Goal: Information Seeking & Learning: Compare options

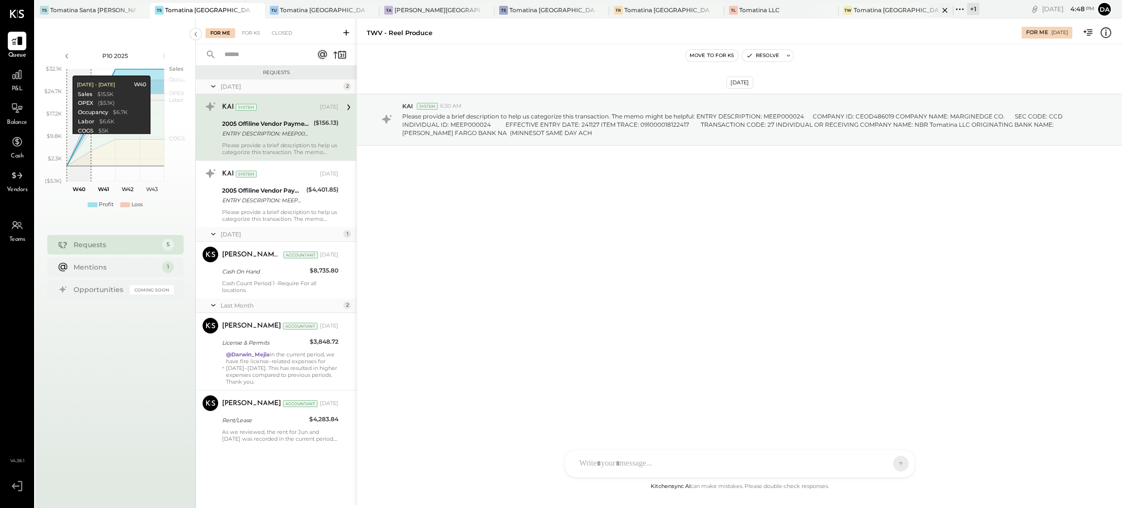
click at [854, 11] on div "Tomatina [GEOGRAPHIC_DATA]" at bounding box center [896, 10] width 85 height 8
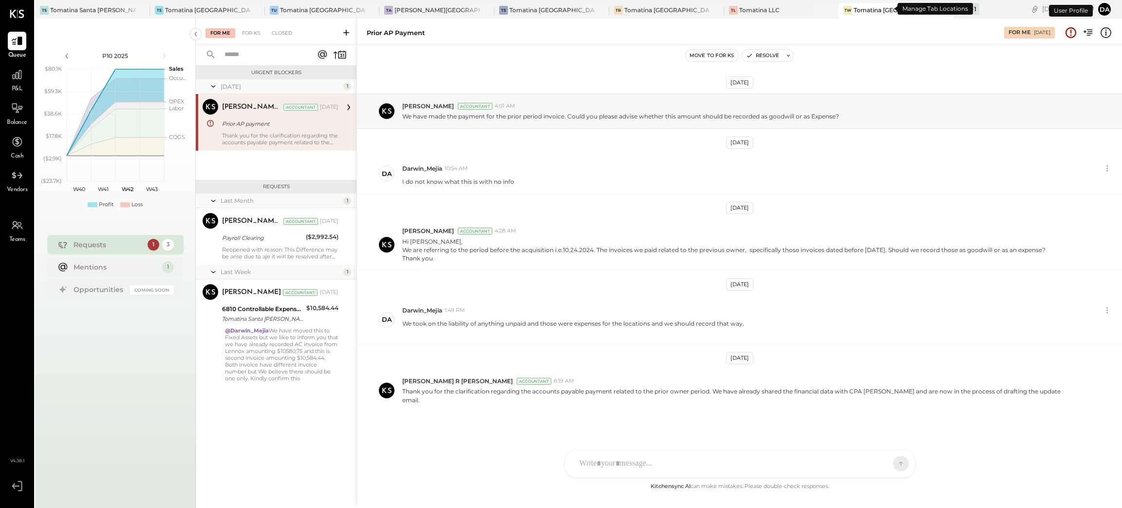
click at [967, 4] on div "+ 1" at bounding box center [973, 9] width 12 height 12
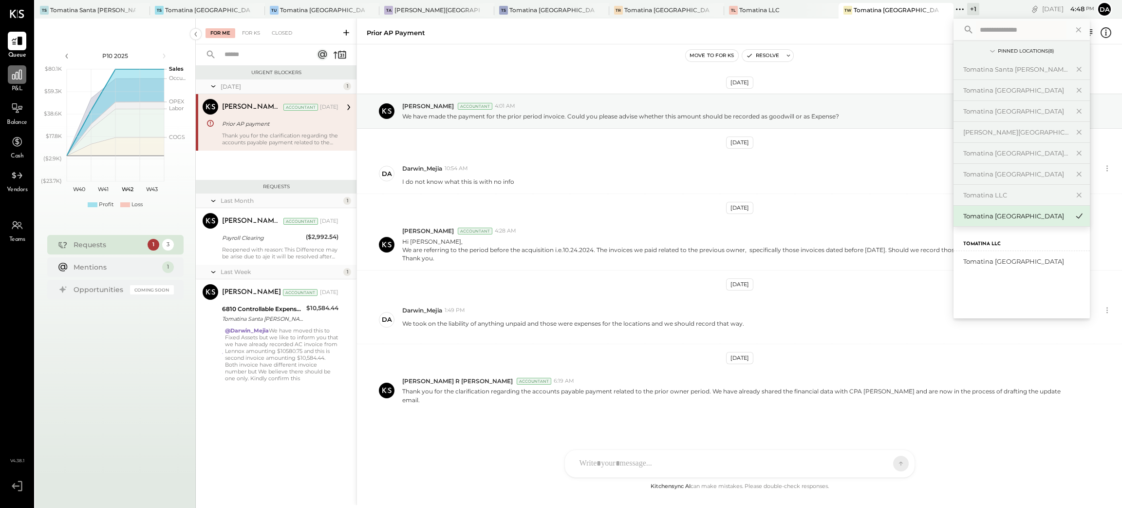
click at [21, 78] on icon at bounding box center [17, 75] width 10 height 10
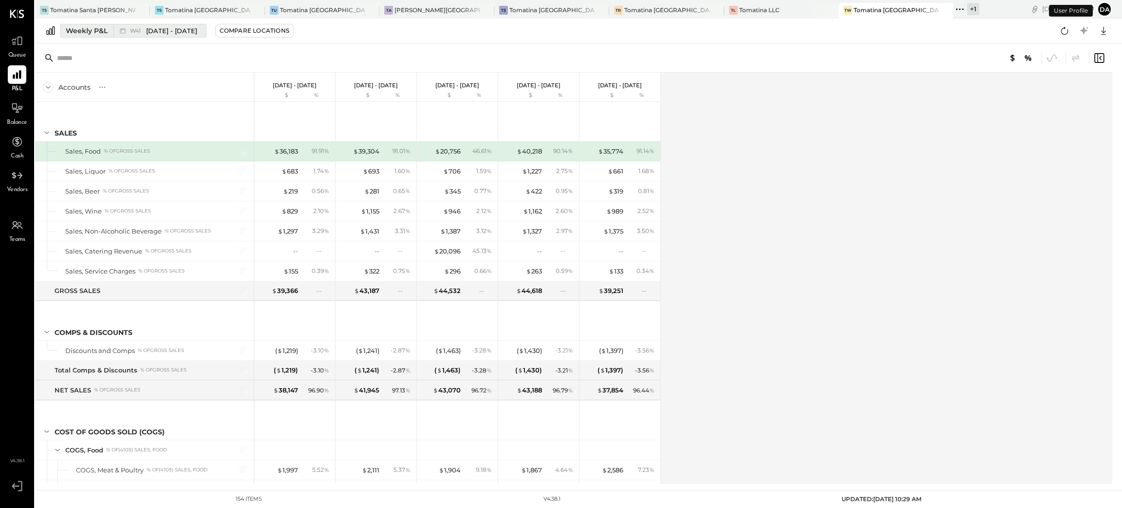
click at [82, 31] on div "Weekly P&L" at bounding box center [87, 31] width 42 height 10
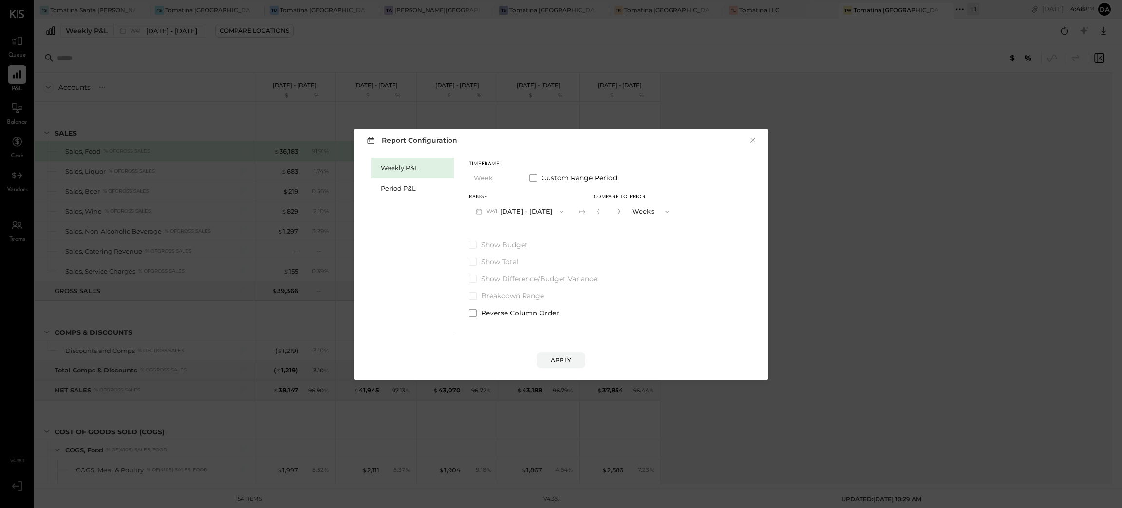
click at [519, 210] on button "W41 [DATE] - [DATE]" at bounding box center [519, 211] width 101 height 18
click at [413, 187] on div "Period P&L" at bounding box center [415, 188] width 68 height 9
click at [531, 215] on button "P10 [DATE] - [DATE]" at bounding box center [519, 211] width 100 height 18
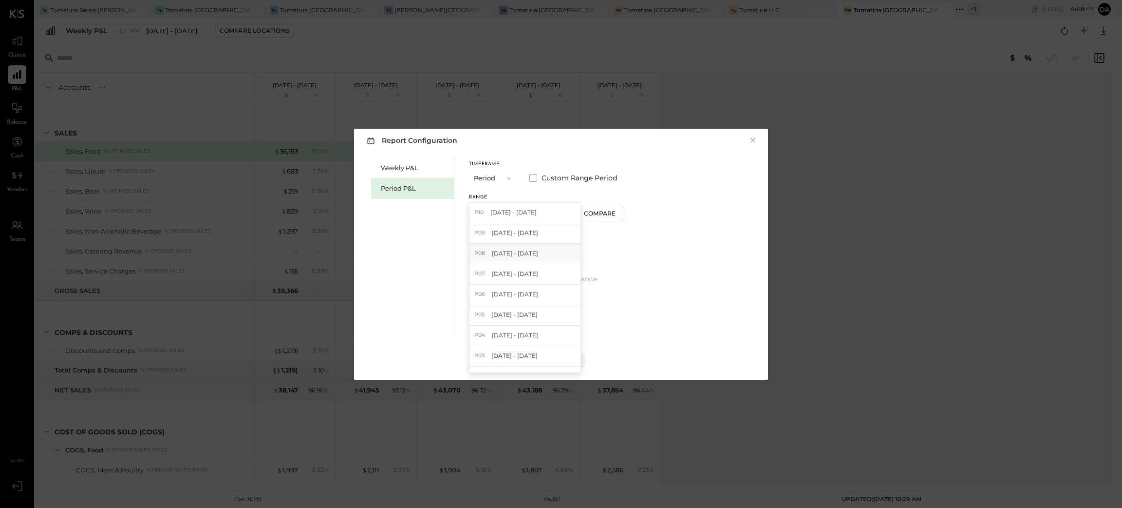
click at [516, 252] on span "[DATE] - [DATE]" at bounding box center [515, 253] width 46 height 8
click at [561, 359] on div "Apply" at bounding box center [561, 360] width 20 height 8
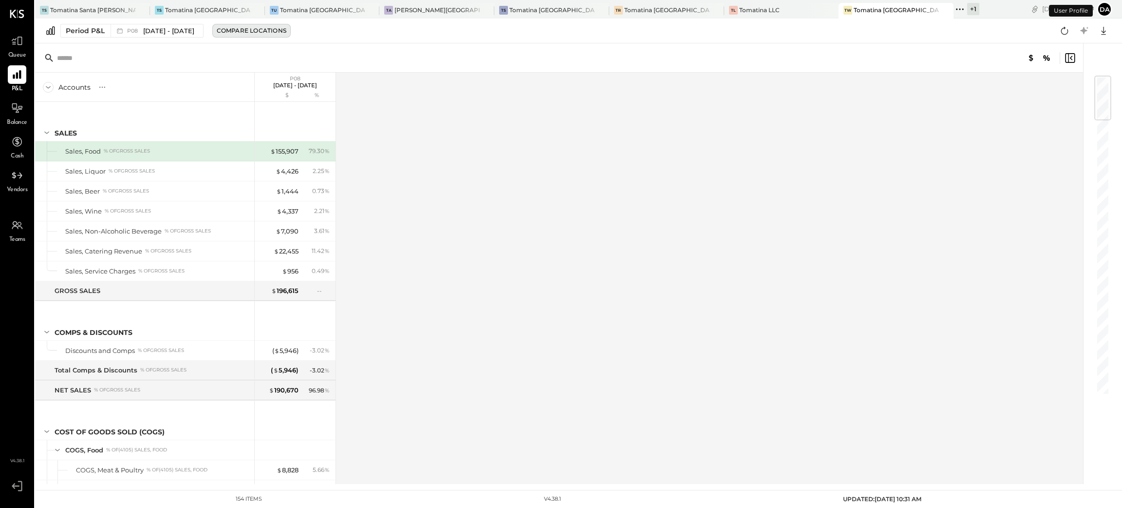
click at [271, 31] on div "Compare Locations" at bounding box center [252, 30] width 70 height 8
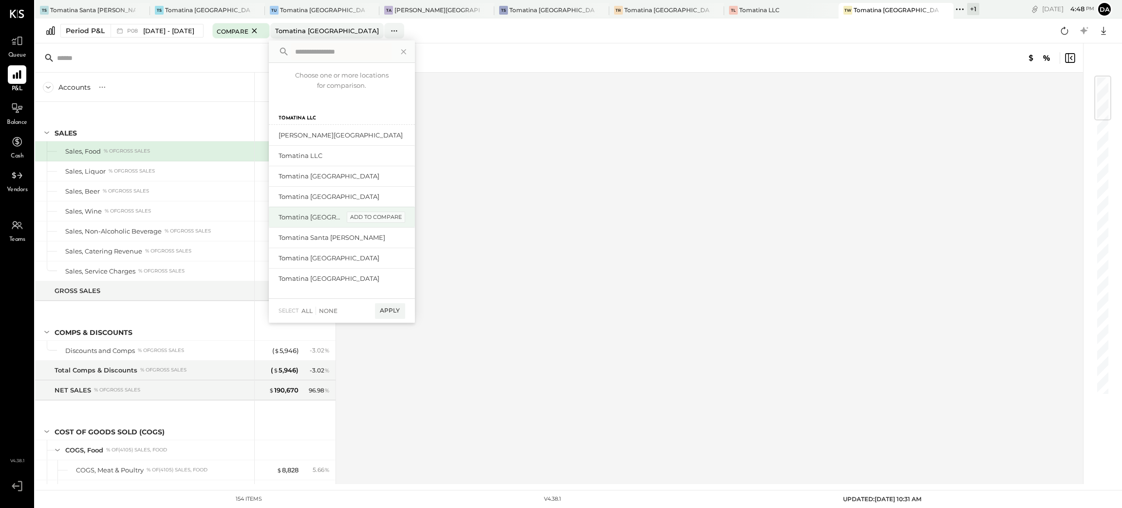
click at [387, 215] on div "add to compare" at bounding box center [376, 217] width 58 height 12
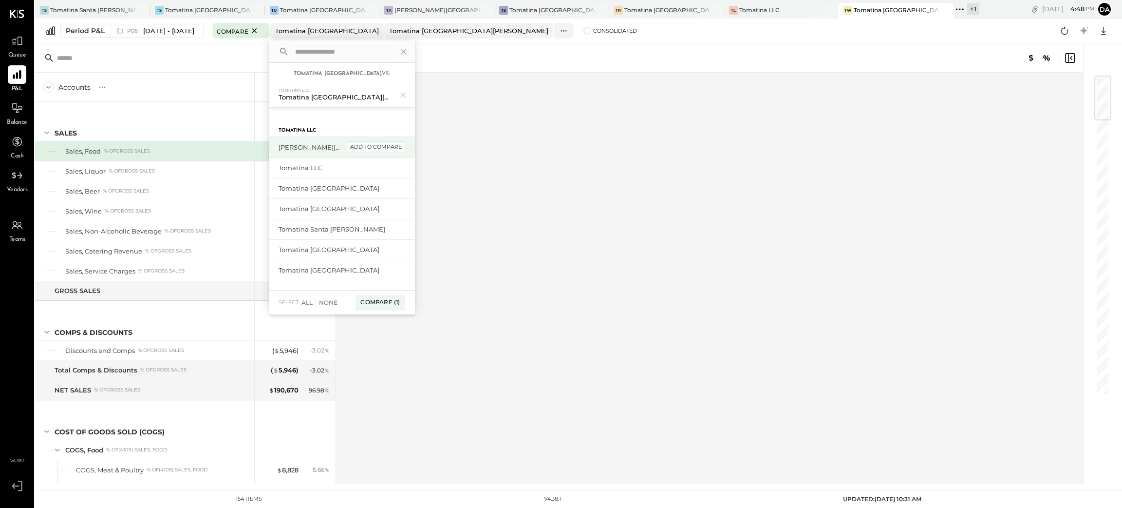
click at [398, 148] on div "add to compare" at bounding box center [376, 147] width 58 height 12
click at [379, 274] on div "add to compare" at bounding box center [376, 274] width 58 height 12
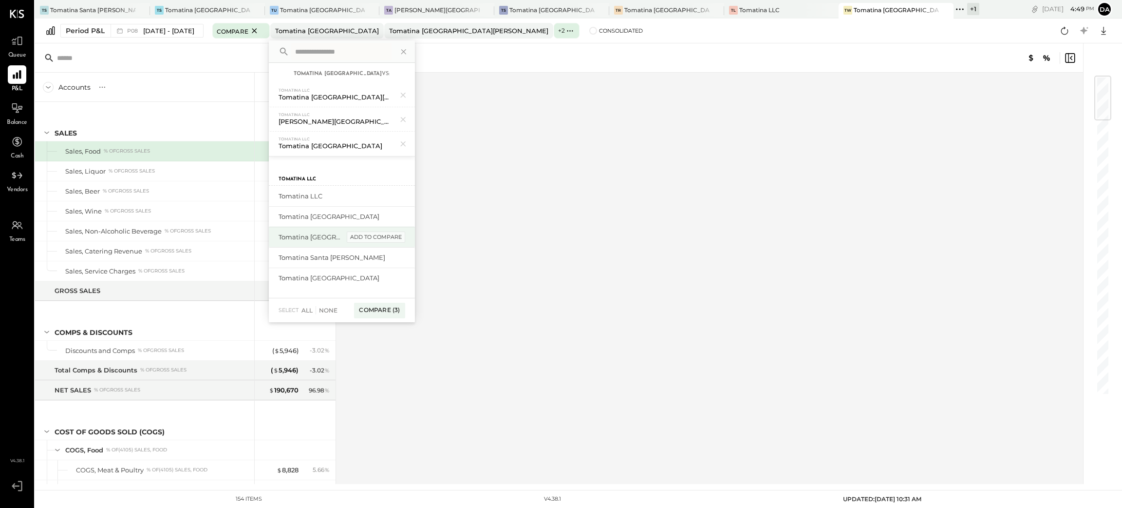
click at [381, 236] on div "add to compare" at bounding box center [376, 237] width 58 height 12
click at [378, 283] on div "add to compare" at bounding box center [376, 282] width 58 height 12
click at [0, 0] on div "add to compare" at bounding box center [0, 0] width 0 height 0
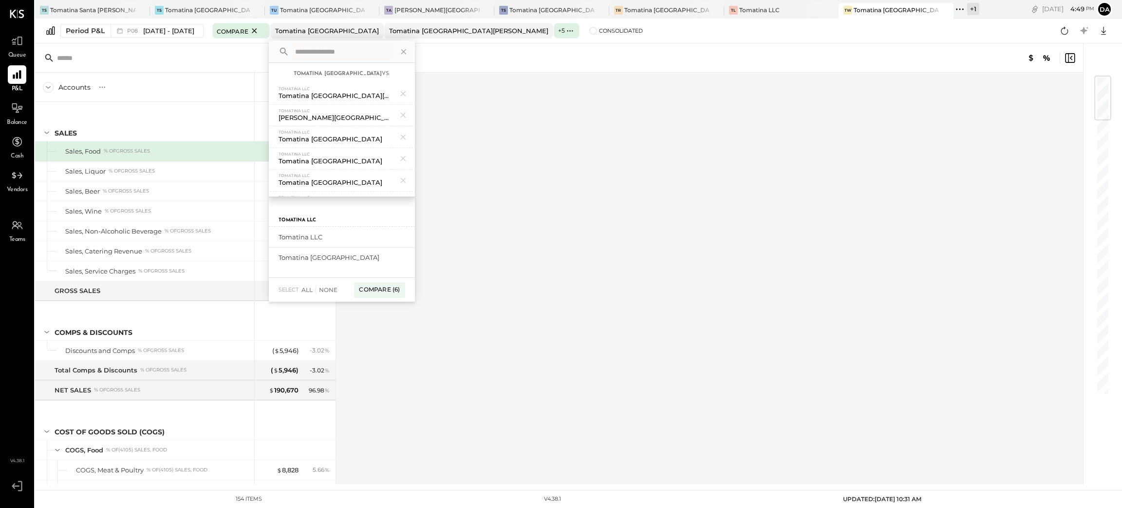
drag, startPoint x: 379, startPoint y: 260, endPoint x: 381, endPoint y: 254, distance: 6.5
click at [0, 0] on div "add to compare" at bounding box center [0, 0] width 0 height 0
click at [387, 237] on div "add to compare" at bounding box center [376, 237] width 58 height 12
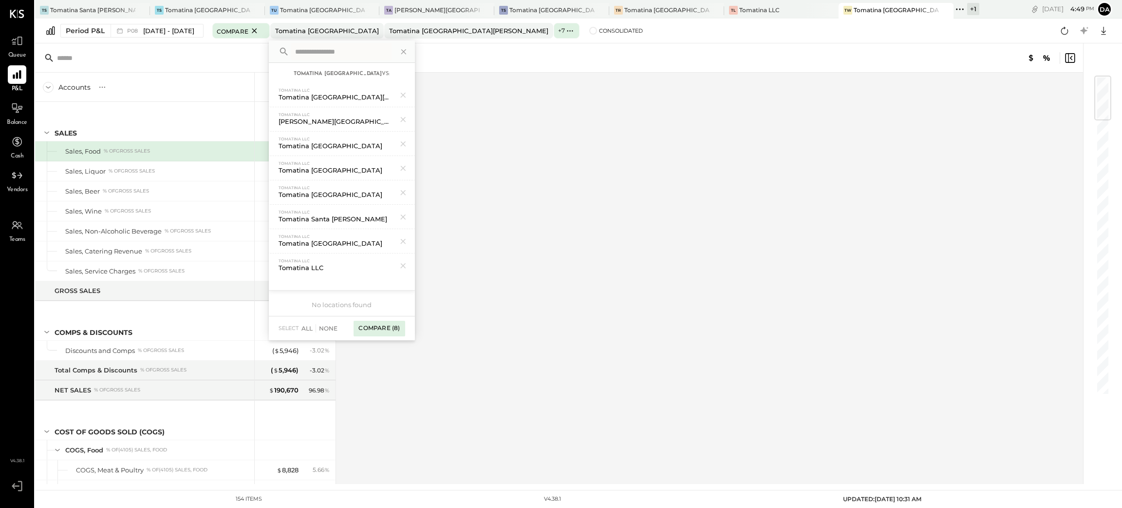
click at [396, 327] on div "Compare (8)" at bounding box center [379, 329] width 51 height 16
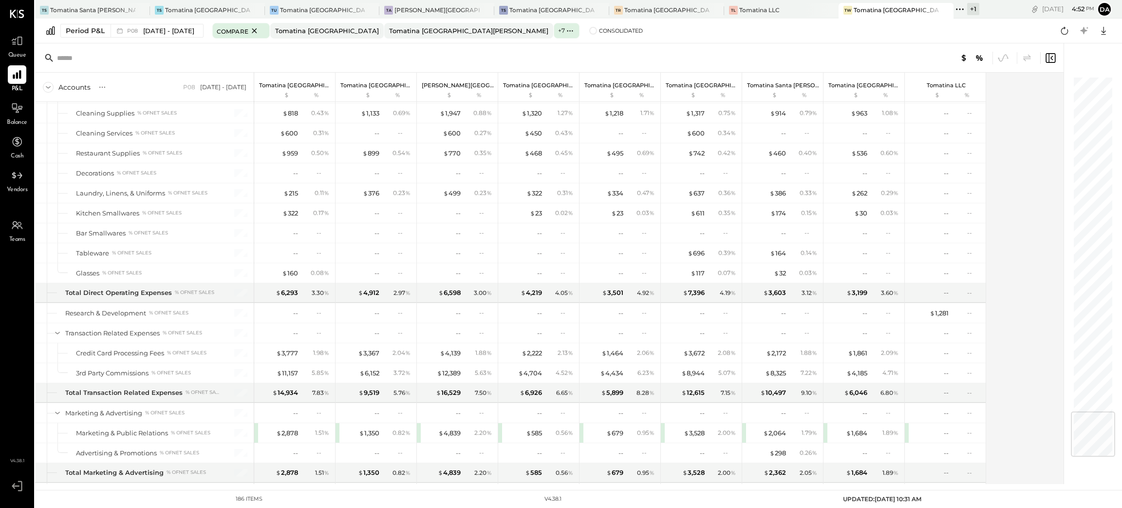
scroll to position [2847, 0]
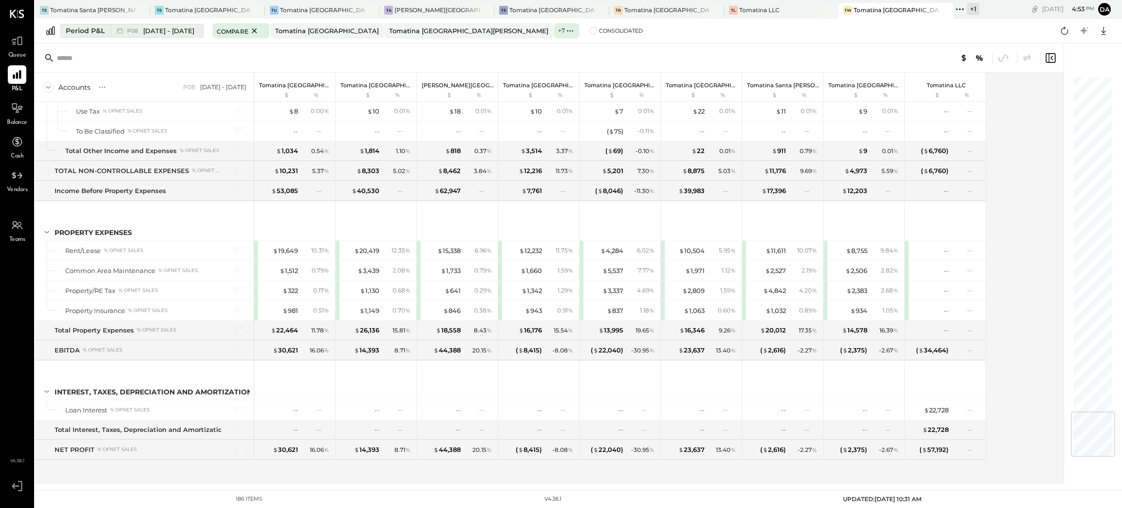
click at [84, 29] on div "Period P&L" at bounding box center [85, 31] width 39 height 10
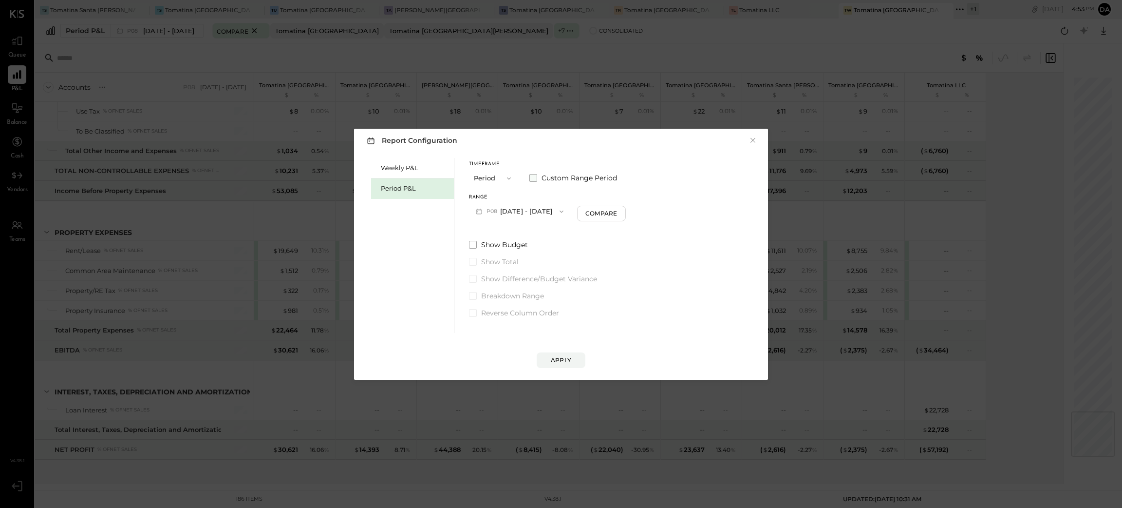
click at [530, 176] on span at bounding box center [534, 178] width 8 height 8
click at [489, 210] on button "[DATE]" at bounding box center [498, 211] width 58 height 18
click at [501, 324] on span "[DATE]" at bounding box center [491, 323] width 20 height 8
click at [608, 210] on button "[DATE]" at bounding box center [579, 211] width 58 height 18
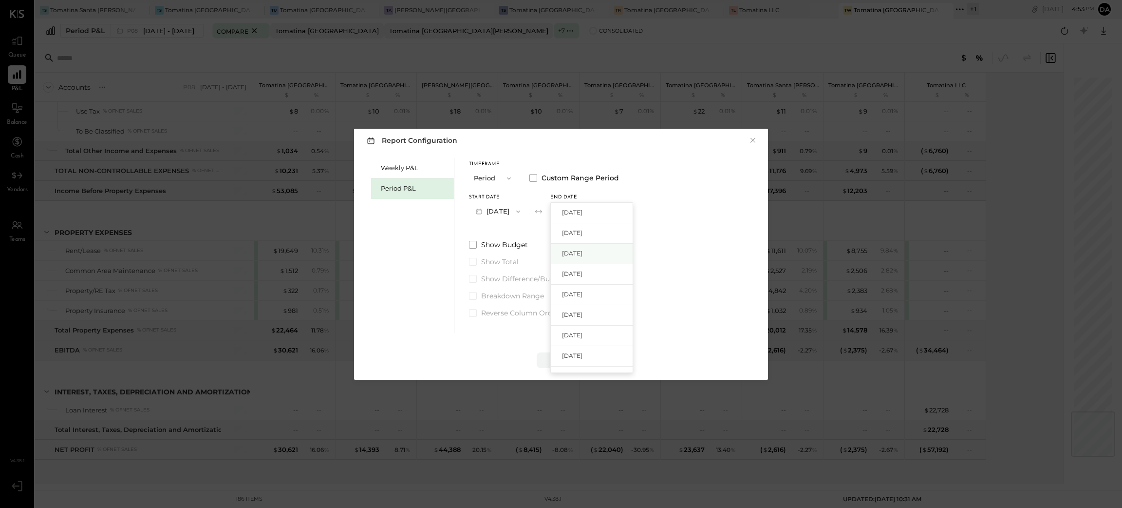
click at [583, 253] on span "[DATE]" at bounding box center [572, 253] width 20 height 8
click at [568, 358] on div "Apply" at bounding box center [561, 360] width 20 height 8
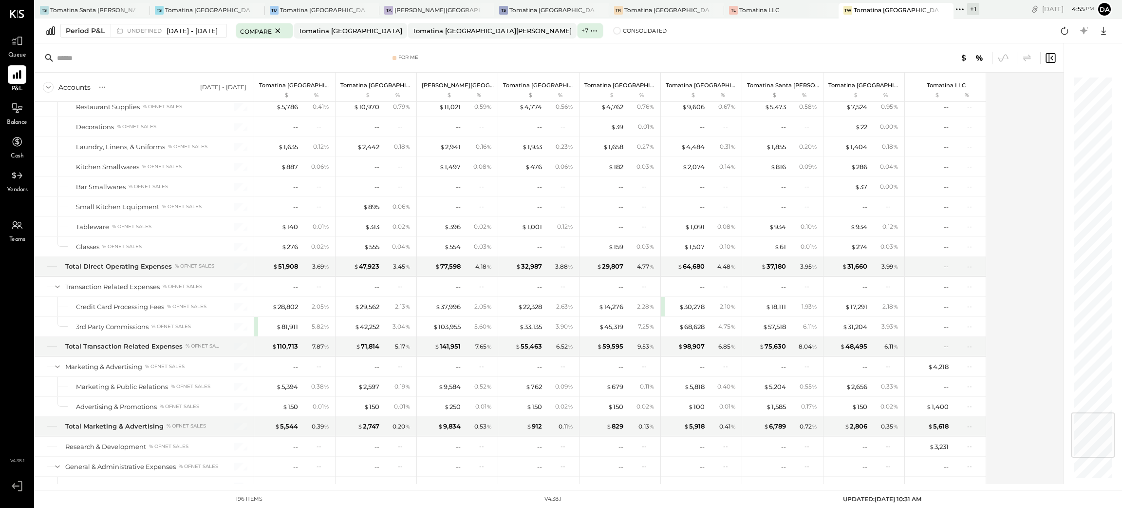
scroll to position [3028, 0]
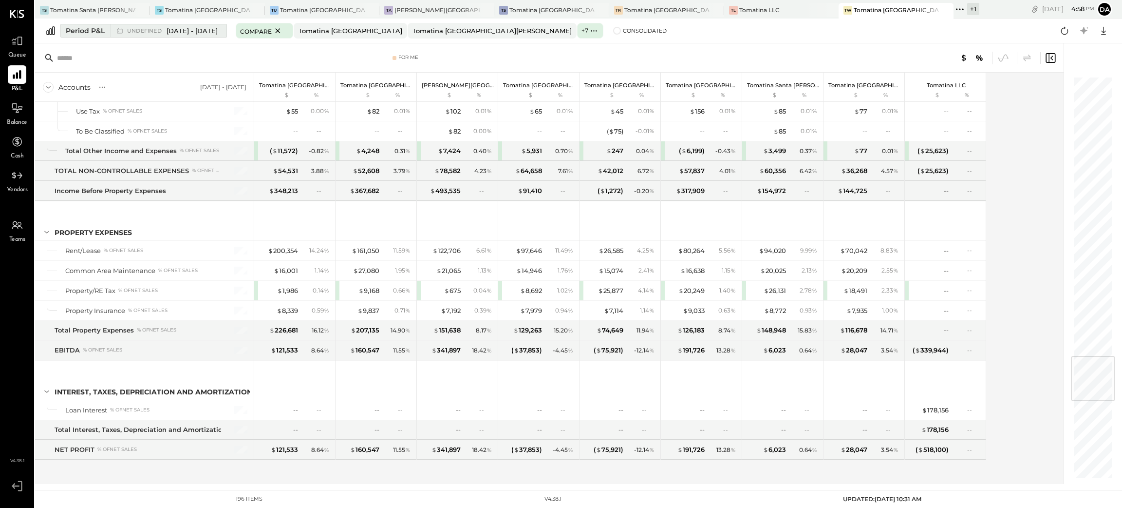
click at [189, 35] on div "undefined [DATE] - [DATE]" at bounding box center [166, 30] width 111 height 13
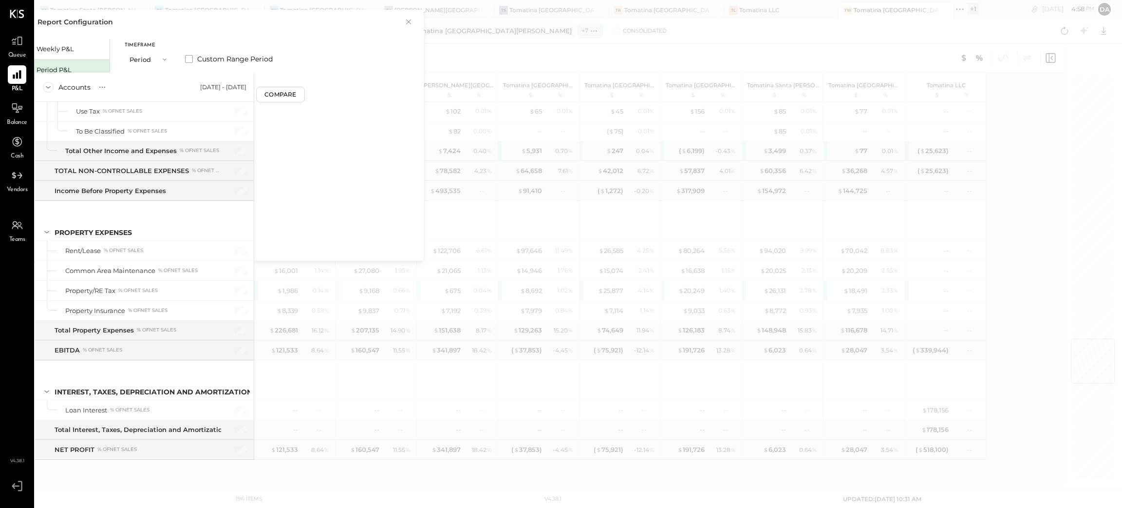
scroll to position [2224, 0]
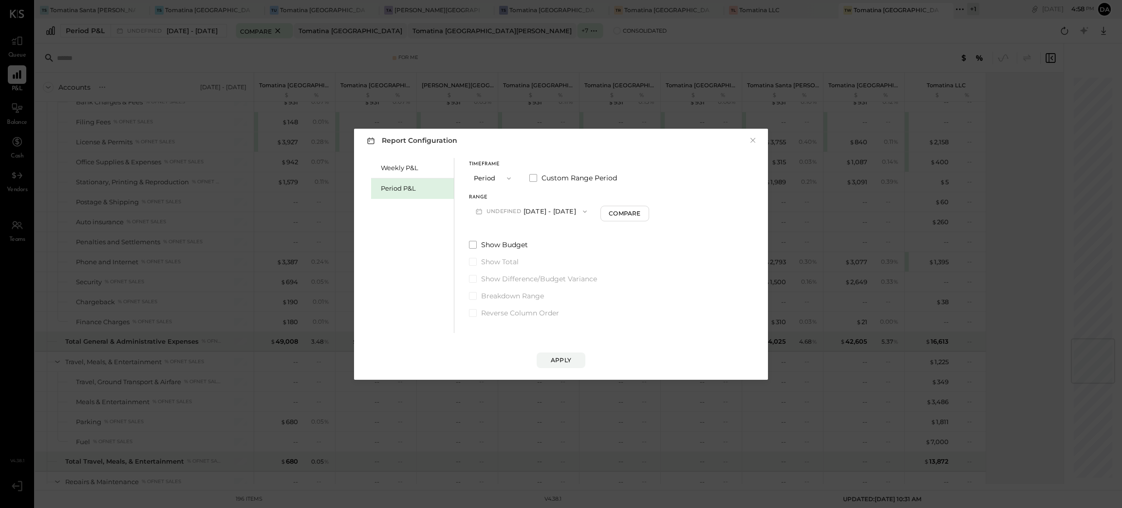
click at [551, 210] on button "undefined [DATE] - [DATE]" at bounding box center [531, 211] width 125 height 18
click at [537, 326] on span "[DATE] - [DATE]" at bounding box center [514, 323] width 46 height 8
click at [559, 361] on div "Apply" at bounding box center [561, 360] width 20 height 8
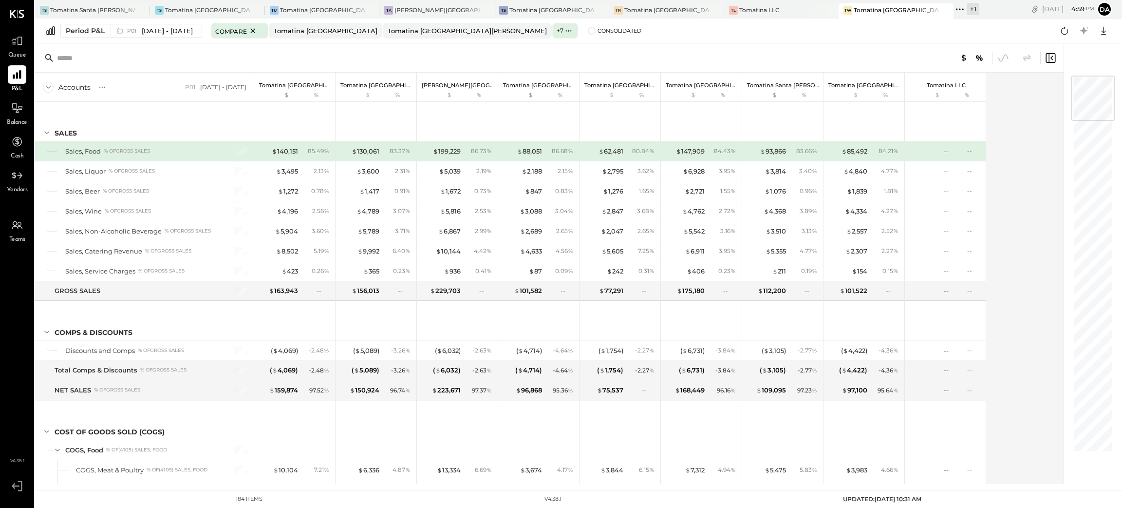
click at [1039, 413] on div "Accounts S % GL P01 [DATE] - [DATE] Tomatina [GEOGRAPHIC_DATA] $ % Tomatina [GE…" at bounding box center [550, 278] width 1030 height 411
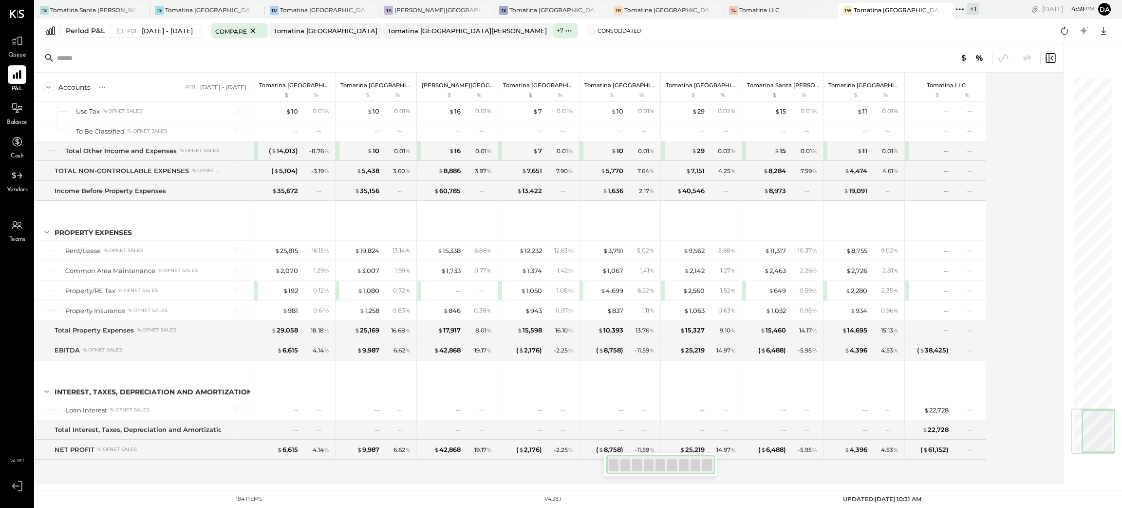
drag, startPoint x: 1097, startPoint y: 146, endPoint x: 1104, endPoint y: 484, distance: 338.6
click at [1104, 484] on div "TS Tomatina [GEOGRAPHIC_DATA] TS Tomatina [GEOGRAPHIC_DATA] [GEOGRAPHIC_DATA] […" at bounding box center [578, 245] width 1087 height 490
drag, startPoint x: 685, startPoint y: 469, endPoint x: 1062, endPoint y: 110, distance: 521.0
click at [720, 467] on div "Accounts S % GL P01 [DATE] - [DATE] Tomatina [GEOGRAPHIC_DATA] $ % Tomatina [GE…" at bounding box center [549, 263] width 1029 height 440
click at [588, 29] on span at bounding box center [592, 31] width 8 height 8
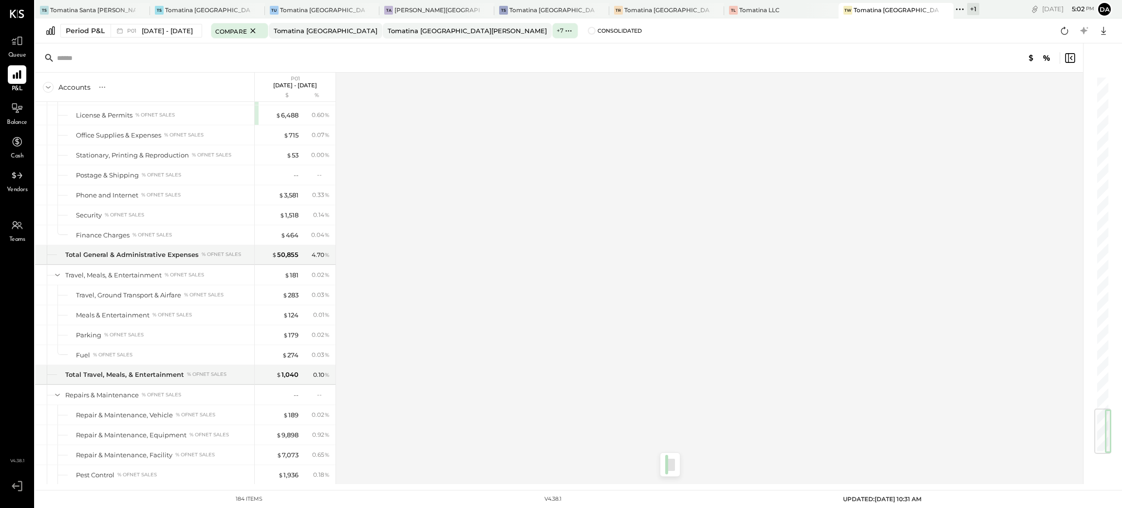
scroll to position [2807, 0]
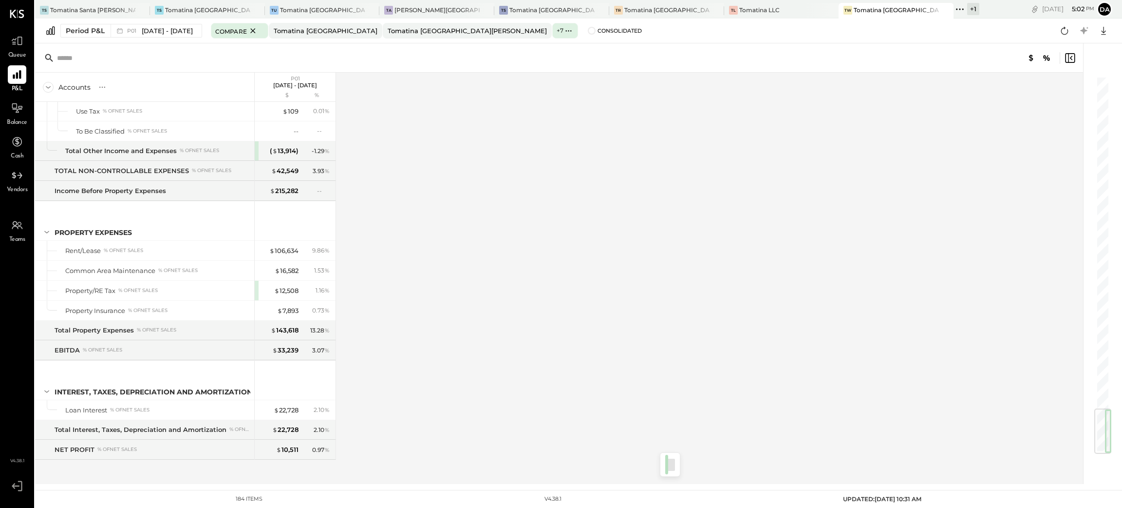
drag, startPoint x: 1100, startPoint y: 112, endPoint x: 1080, endPoint y: 473, distance: 361.5
click at [1080, 473] on div "Accounts S % GL P01 [DATE] - [DATE] $ % SALES Sales, Food % of GROSS SALES Sale…" at bounding box center [574, 263] width 1078 height 440
click at [1054, 233] on div "Accounts S % GL P01 [DATE] - [DATE] $ % SALES Sales, Food % of GROSS SALES Sale…" at bounding box center [560, 278] width 1050 height 411
